Goal: Information Seeking & Learning: Learn about a topic

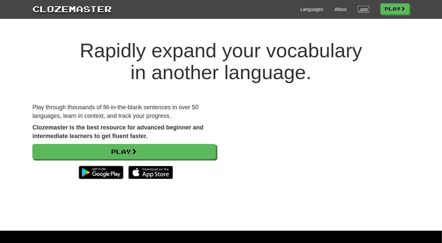
click at [360, 10] on link "Login" at bounding box center [363, 9] width 11 height 7
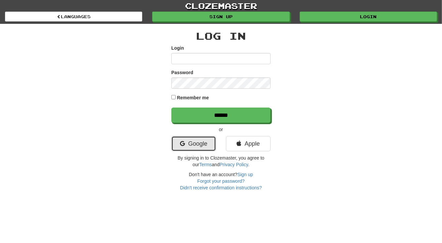
click at [202, 142] on link "Google" at bounding box center [193, 143] width 45 height 15
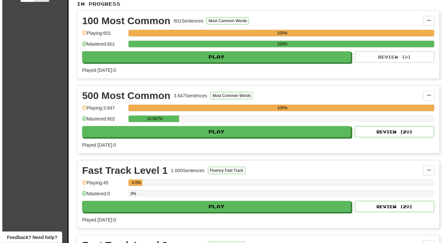
scroll to position [150, 0]
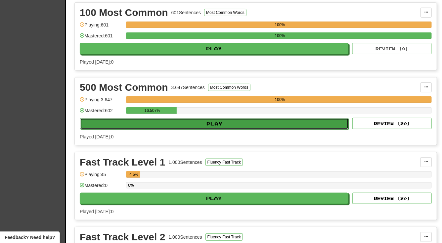
click at [217, 121] on button "Play" at bounding box center [214, 123] width 269 height 11
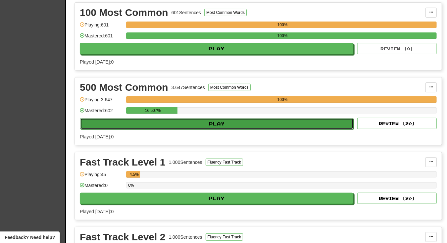
select select "**"
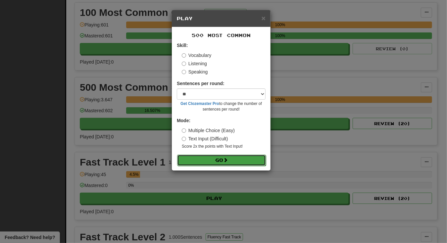
click at [214, 158] on button "Go" at bounding box center [221, 159] width 89 height 11
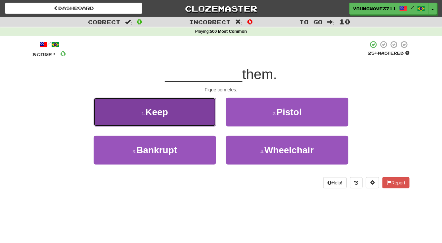
click at [192, 115] on button "1 . Keep" at bounding box center [155, 112] width 122 height 29
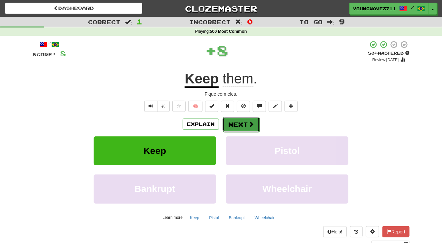
click at [231, 123] on button "Next" at bounding box center [241, 124] width 37 height 15
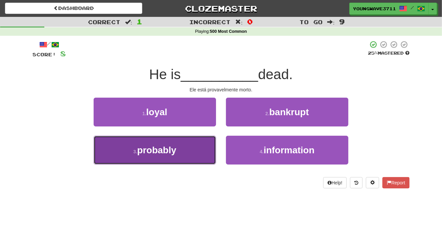
click at [178, 145] on button "3 . probably" at bounding box center [155, 150] width 122 height 29
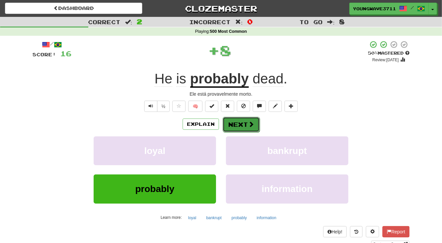
click at [230, 124] on button "Next" at bounding box center [241, 124] width 37 height 15
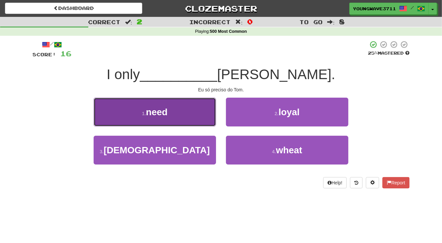
click at [199, 112] on button "1 . need" at bounding box center [155, 112] width 122 height 29
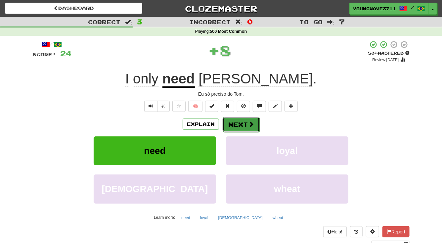
click at [232, 123] on button "Next" at bounding box center [241, 124] width 37 height 15
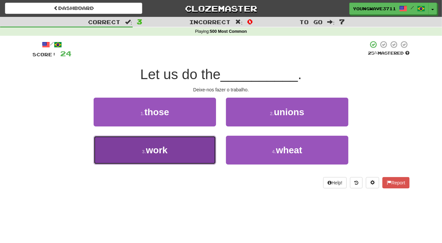
click at [190, 144] on button "3 . work" at bounding box center [155, 150] width 122 height 29
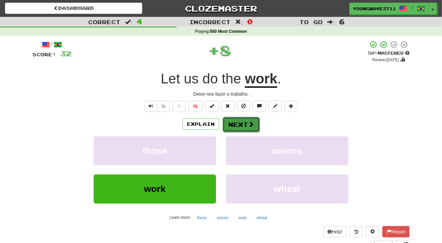
click at [232, 125] on button "Next" at bounding box center [241, 124] width 37 height 15
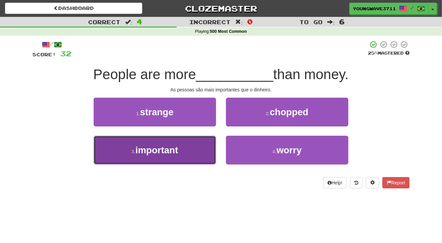
click at [185, 147] on button "3 . important" at bounding box center [155, 150] width 122 height 29
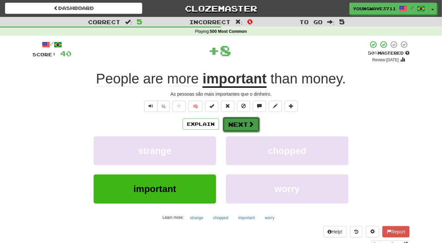
click at [242, 127] on button "Next" at bounding box center [241, 124] width 37 height 15
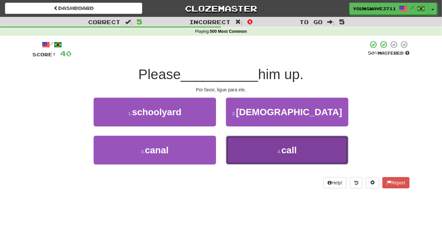
click at [246, 143] on button "4 . call" at bounding box center [287, 150] width 122 height 29
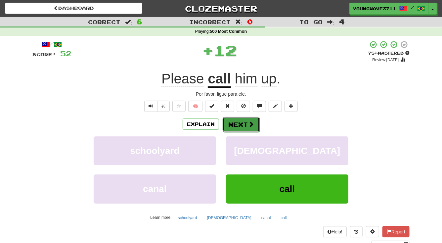
click at [240, 124] on button "Next" at bounding box center [241, 124] width 37 height 15
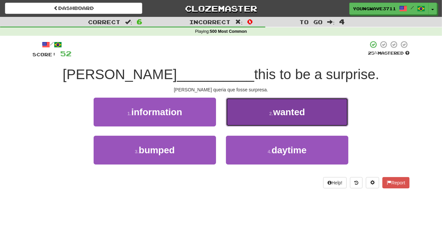
click at [248, 118] on button "2 . wanted" at bounding box center [287, 112] width 122 height 29
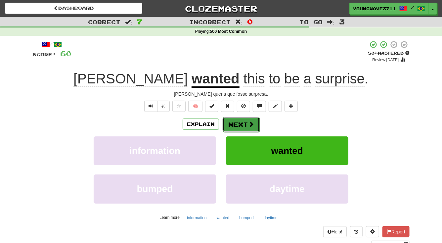
click at [237, 125] on button "Next" at bounding box center [241, 124] width 37 height 15
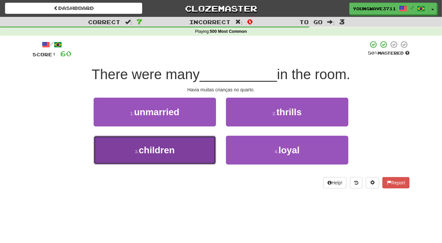
click at [170, 152] on span "children" at bounding box center [157, 150] width 36 height 10
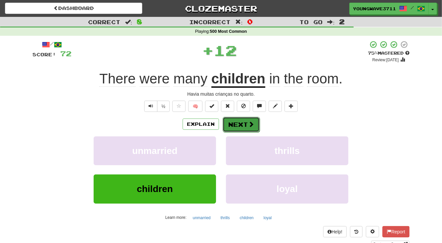
click at [234, 124] on button "Next" at bounding box center [241, 124] width 37 height 15
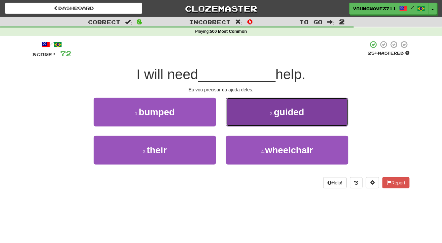
click at [244, 116] on button "2 . guided" at bounding box center [287, 112] width 122 height 29
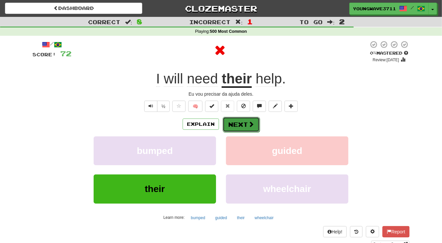
click at [238, 124] on button "Next" at bounding box center [241, 124] width 37 height 15
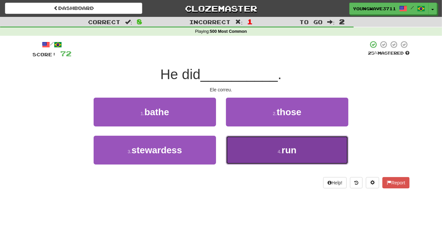
click at [245, 149] on button "4 . run" at bounding box center [287, 150] width 122 height 29
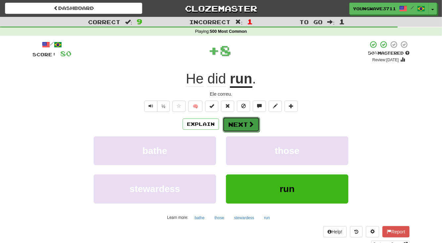
click at [240, 123] on button "Next" at bounding box center [241, 124] width 37 height 15
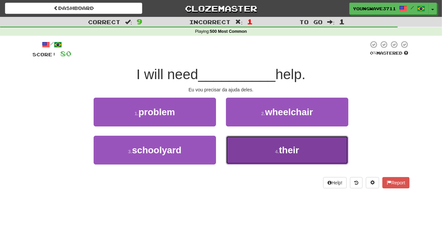
click at [242, 147] on button "4 . their" at bounding box center [287, 150] width 122 height 29
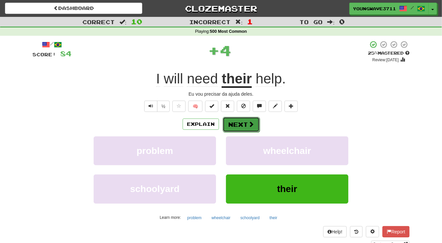
click at [237, 125] on button "Next" at bounding box center [241, 124] width 37 height 15
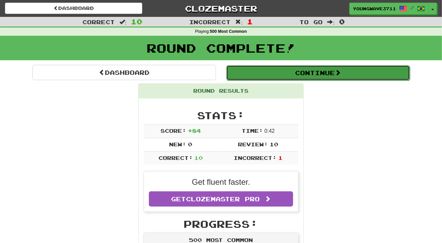
click at [311, 74] on button "Continue" at bounding box center [318, 72] width 184 height 15
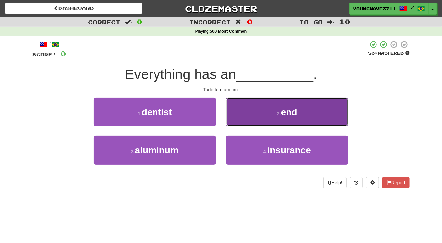
click at [267, 106] on button "2 . end" at bounding box center [287, 112] width 122 height 29
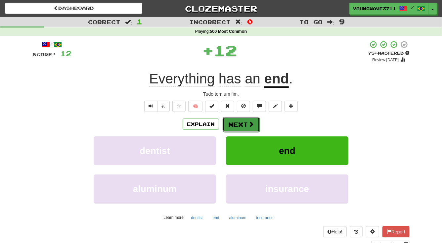
click at [242, 123] on button "Next" at bounding box center [241, 124] width 37 height 15
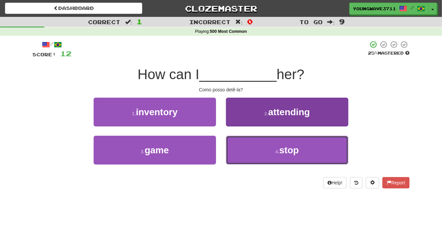
click at [243, 147] on button "4 . stop" at bounding box center [287, 150] width 122 height 29
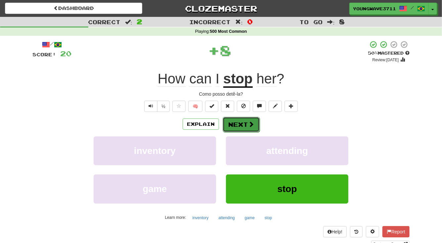
click at [237, 125] on button "Next" at bounding box center [241, 124] width 37 height 15
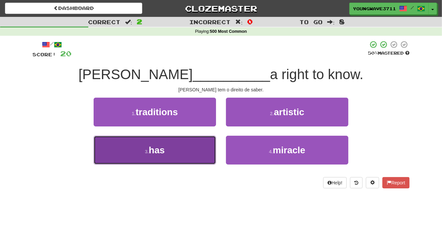
click at [190, 147] on button "3 . has" at bounding box center [155, 150] width 122 height 29
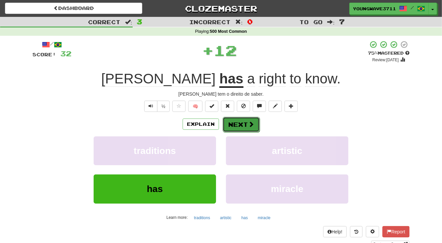
click at [231, 121] on button "Next" at bounding box center [241, 124] width 37 height 15
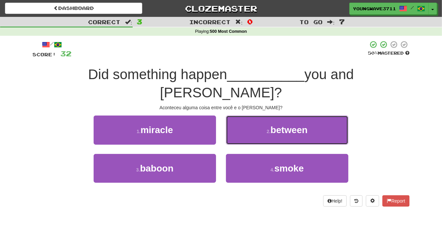
click at [250, 115] on button "2 . between" at bounding box center [287, 129] width 122 height 29
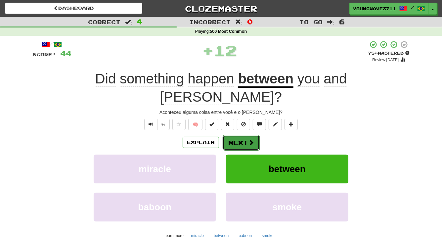
click at [238, 135] on button "Next" at bounding box center [241, 142] width 37 height 15
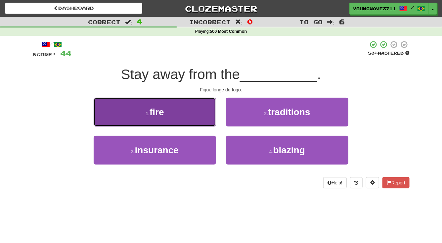
click at [196, 116] on button "1 . fire" at bounding box center [155, 112] width 122 height 29
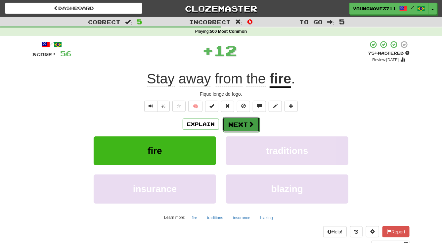
click at [234, 122] on button "Next" at bounding box center [241, 124] width 37 height 15
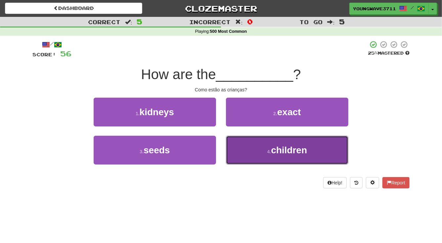
click at [239, 148] on button "4 . children" at bounding box center [287, 150] width 122 height 29
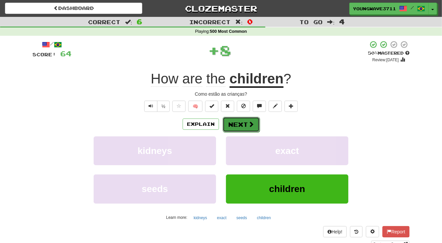
click at [237, 125] on button "Next" at bounding box center [241, 124] width 37 height 15
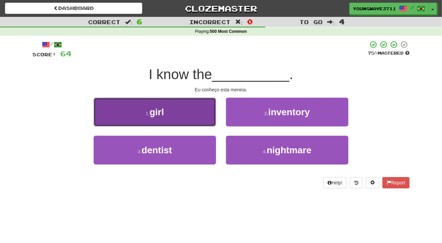
click at [191, 114] on button "1 . girl" at bounding box center [155, 112] width 122 height 29
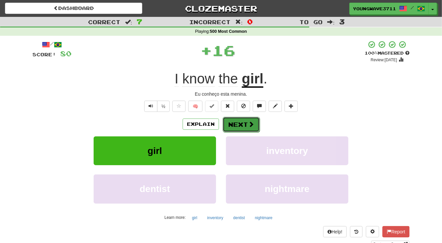
click at [235, 122] on button "Next" at bounding box center [241, 124] width 37 height 15
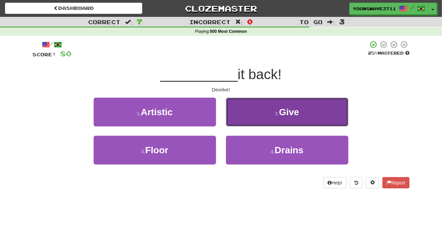
click at [247, 117] on button "2 . Give" at bounding box center [287, 112] width 122 height 29
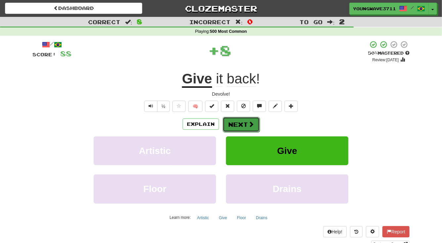
click at [235, 123] on button "Next" at bounding box center [241, 124] width 37 height 15
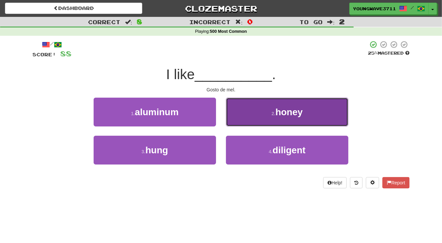
click at [239, 115] on button "2 . honey" at bounding box center [287, 112] width 122 height 29
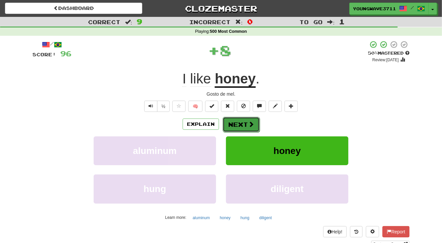
click at [232, 123] on button "Next" at bounding box center [241, 124] width 37 height 15
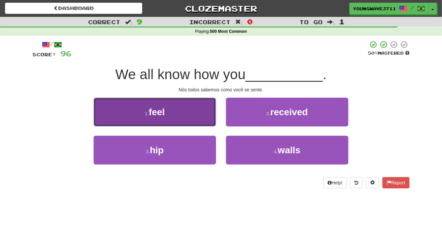
click at [198, 114] on button "1 . feel" at bounding box center [155, 112] width 122 height 29
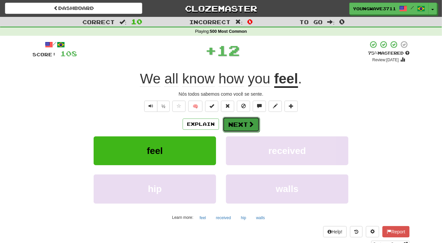
click at [235, 122] on button "Next" at bounding box center [241, 124] width 37 height 15
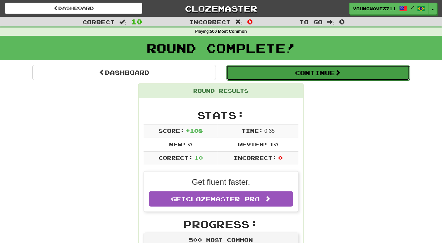
click at [316, 73] on button "Continue" at bounding box center [318, 72] width 184 height 15
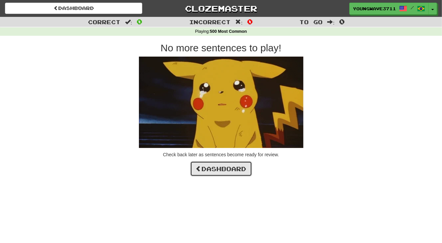
click at [227, 167] on link "Dashboard" at bounding box center [221, 168] width 62 height 15
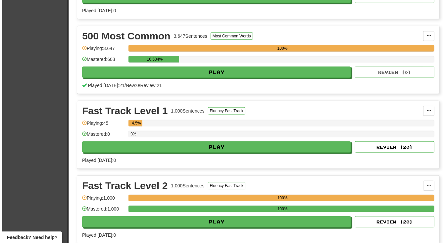
scroll to position [210, 0]
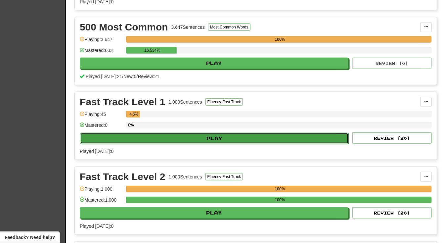
click at [215, 136] on button "Play" at bounding box center [214, 138] width 269 height 11
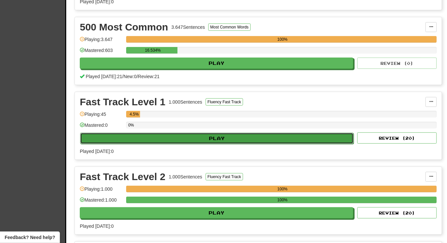
select select "**"
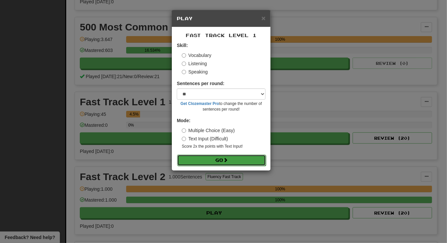
click at [220, 159] on button "Go" at bounding box center [221, 159] width 89 height 11
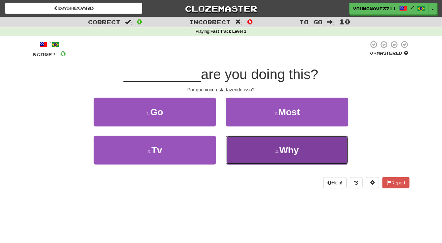
click at [238, 150] on button "4 . Why" at bounding box center [287, 150] width 122 height 29
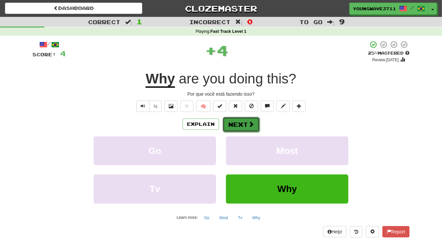
click at [237, 126] on button "Next" at bounding box center [241, 124] width 37 height 15
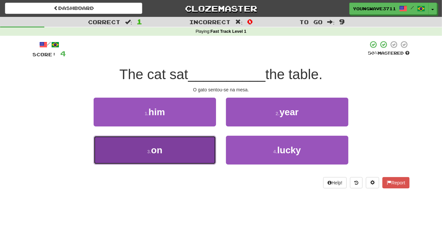
click at [196, 147] on button "3 . on" at bounding box center [155, 150] width 122 height 29
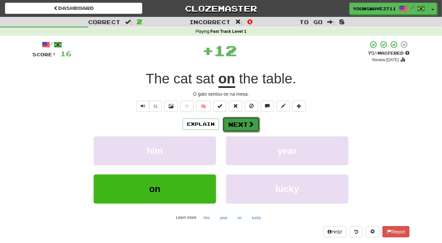
click at [236, 125] on button "Next" at bounding box center [241, 124] width 37 height 15
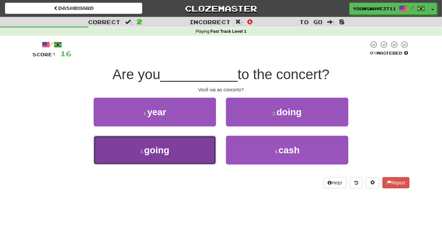
click at [201, 148] on button "3 . going" at bounding box center [155, 150] width 122 height 29
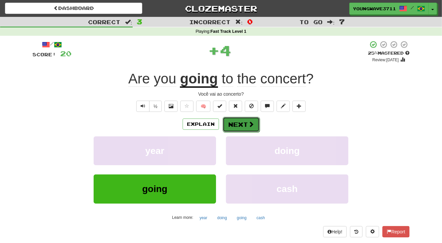
click at [231, 126] on button "Next" at bounding box center [241, 124] width 37 height 15
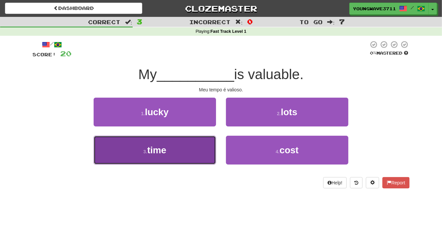
click at [190, 146] on button "3 . time" at bounding box center [155, 150] width 122 height 29
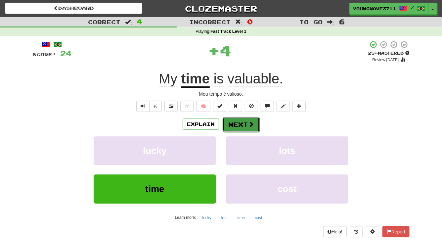
click at [236, 125] on button "Next" at bounding box center [241, 124] width 37 height 15
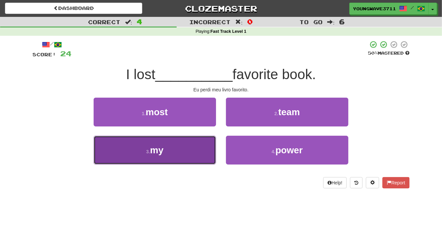
click at [186, 150] on button "3 . my" at bounding box center [155, 150] width 122 height 29
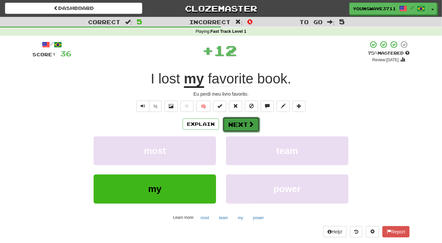
click at [232, 125] on button "Next" at bounding box center [241, 124] width 37 height 15
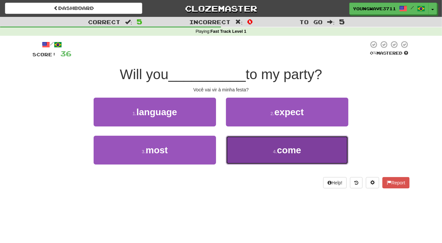
click at [247, 151] on button "4 . come" at bounding box center [287, 150] width 122 height 29
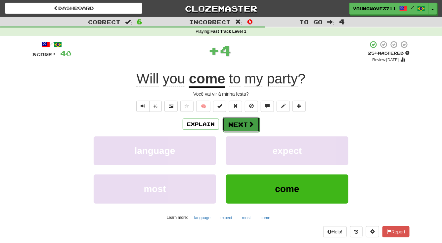
click at [235, 127] on button "Next" at bounding box center [241, 124] width 37 height 15
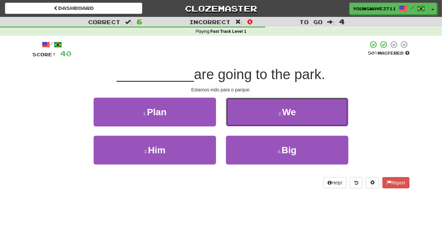
click at [244, 112] on button "2 . We" at bounding box center [287, 112] width 122 height 29
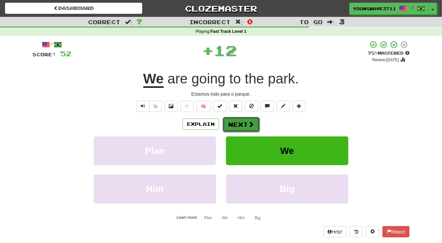
click at [237, 123] on button "Next" at bounding box center [241, 124] width 37 height 15
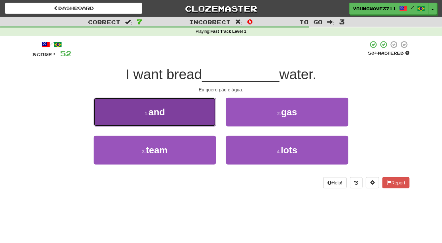
click at [192, 115] on button "1 . and" at bounding box center [155, 112] width 122 height 29
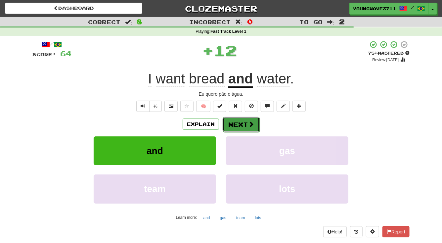
click at [238, 124] on button "Next" at bounding box center [241, 124] width 37 height 15
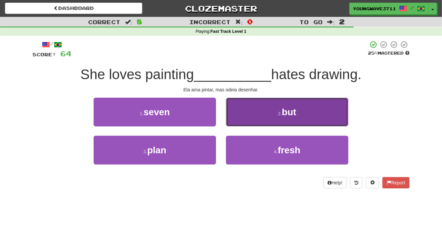
click at [253, 116] on button "2 . but" at bounding box center [287, 112] width 122 height 29
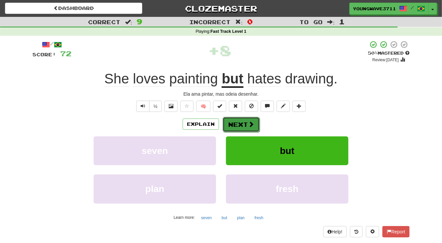
click at [241, 125] on button "Next" at bounding box center [241, 124] width 37 height 15
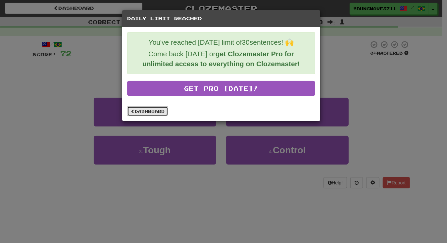
click at [144, 110] on link "Dashboard" at bounding box center [147, 111] width 41 height 10
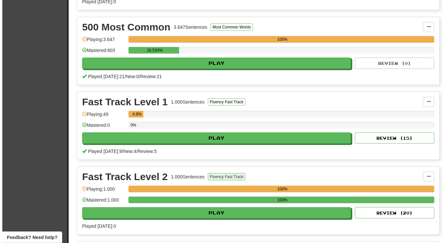
scroll to position [240, 0]
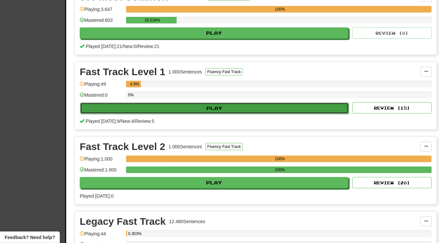
click at [214, 106] on button "Play" at bounding box center [214, 108] width 269 height 11
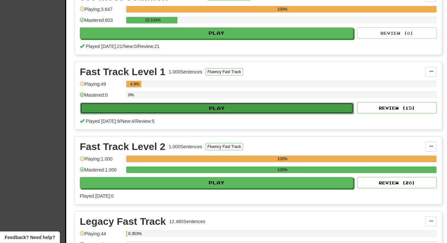
select select "**"
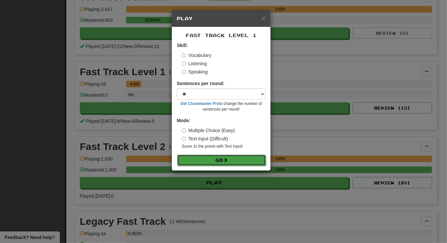
click at [217, 157] on button "Go" at bounding box center [221, 159] width 89 height 11
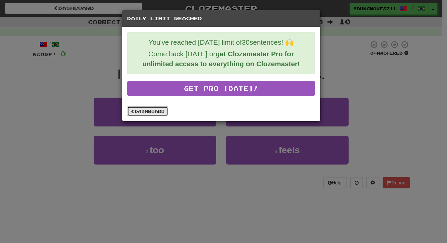
click at [154, 110] on link "Dashboard" at bounding box center [147, 111] width 41 height 10
click at [142, 107] on link "Dashboard" at bounding box center [147, 111] width 41 height 10
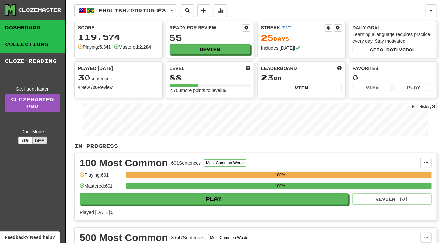
click at [19, 41] on link "Collections" at bounding box center [32, 44] width 65 height 17
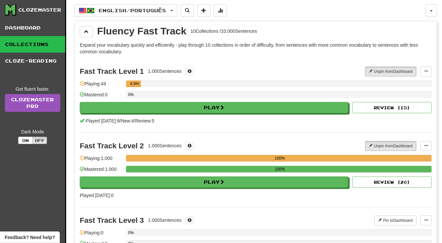
click at [26, 42] on link "Collections" at bounding box center [32, 44] width 65 height 17
click at [23, 42] on link "Collections" at bounding box center [32, 44] width 65 height 17
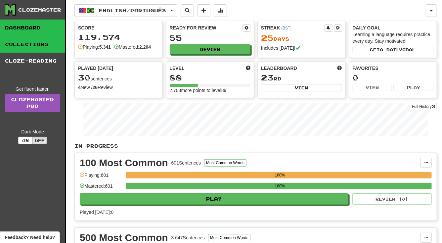
click at [35, 44] on link "Collections" at bounding box center [32, 44] width 65 height 17
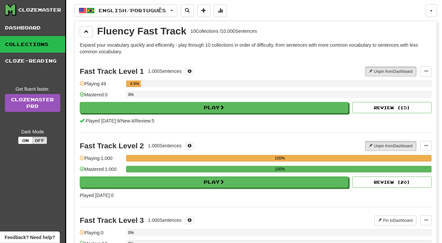
click at [26, 44] on link "Collections" at bounding box center [32, 44] width 65 height 17
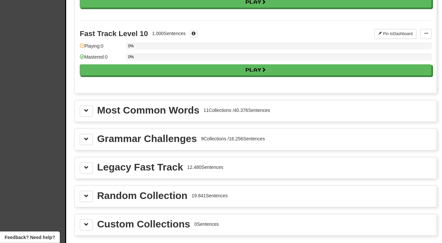
scroll to position [691, 0]
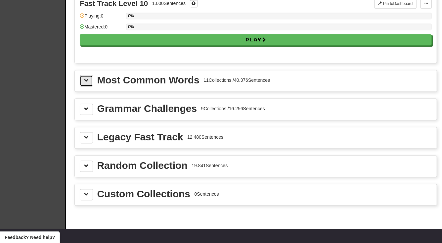
click at [87, 75] on button at bounding box center [86, 80] width 13 height 11
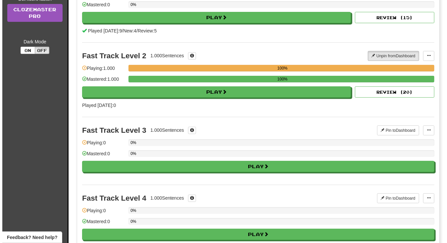
scroll to position [0, 0]
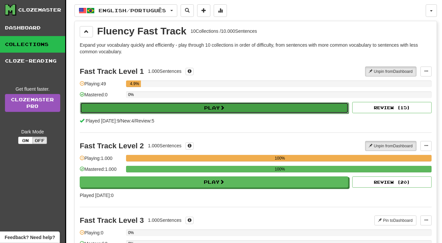
click at [209, 105] on button "Play" at bounding box center [214, 107] width 269 height 11
select select "**"
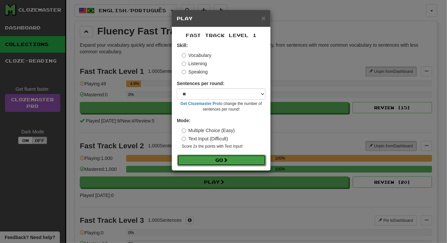
click at [217, 161] on button "Go" at bounding box center [221, 159] width 89 height 11
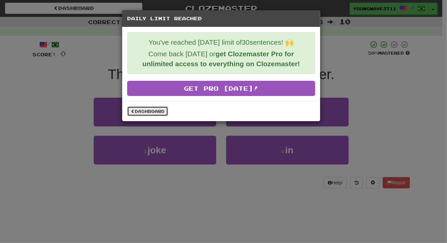
click at [150, 111] on link "Dashboard" at bounding box center [147, 111] width 41 height 10
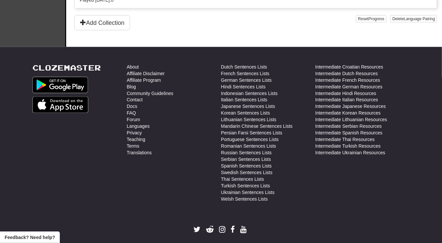
scroll to position [529, 0]
